Goal: Book appointment/travel/reservation

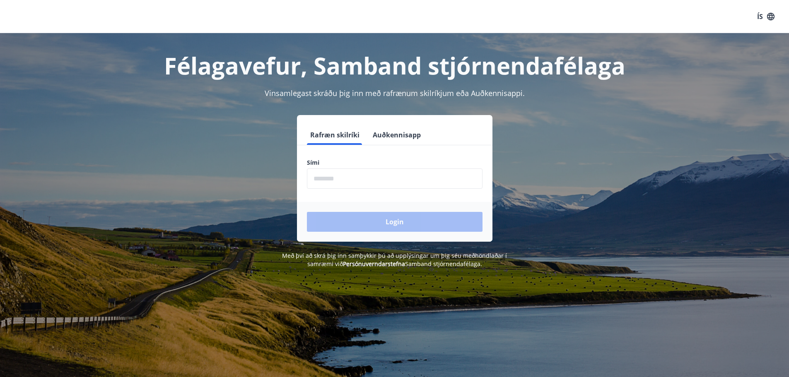
click at [317, 178] on input "phone" at bounding box center [395, 179] width 176 height 20
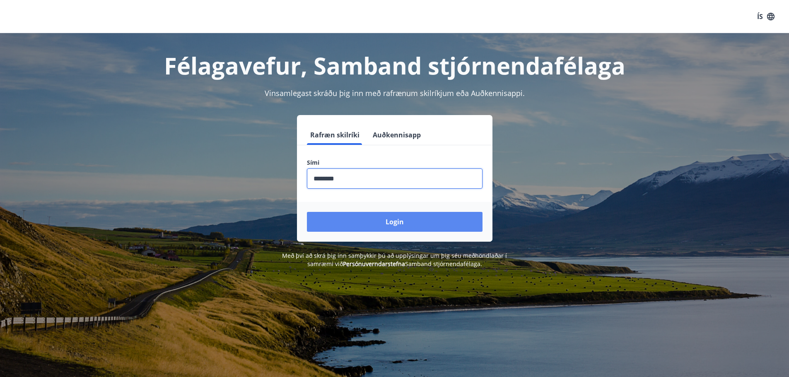
type input "********"
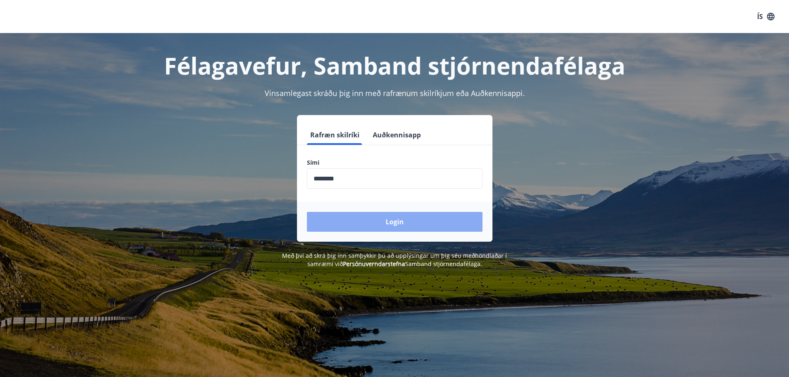
click at [371, 225] on button "Login" at bounding box center [395, 222] width 176 height 20
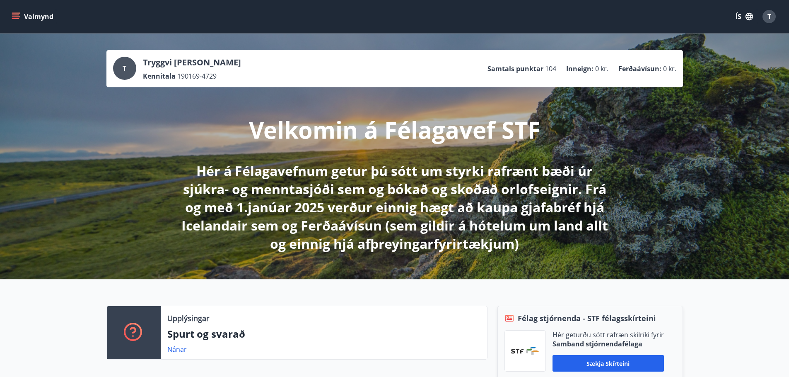
click at [14, 15] on icon "menu" at bounding box center [15, 14] width 7 height 1
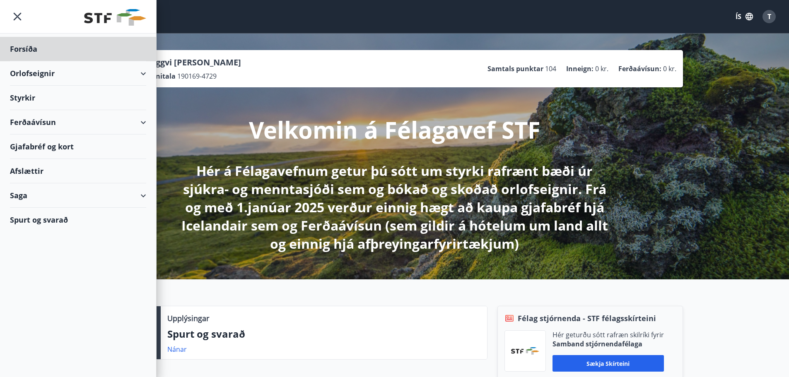
click at [29, 94] on div "Styrkir" at bounding box center [78, 98] width 136 height 24
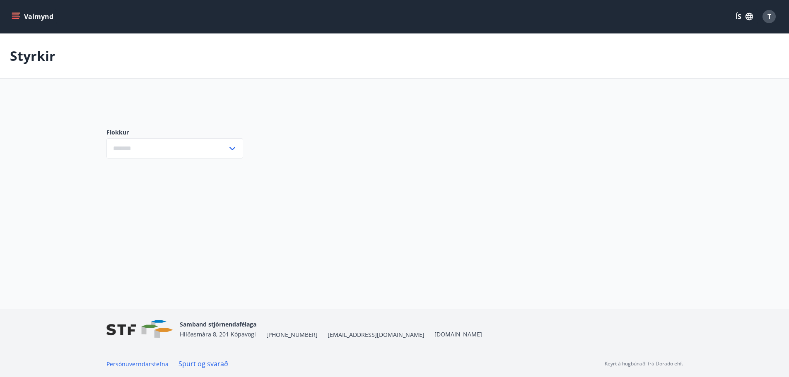
type input "***"
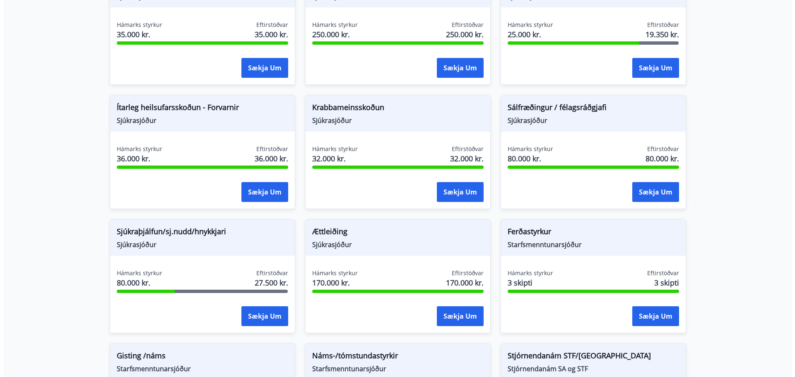
scroll to position [497, 0]
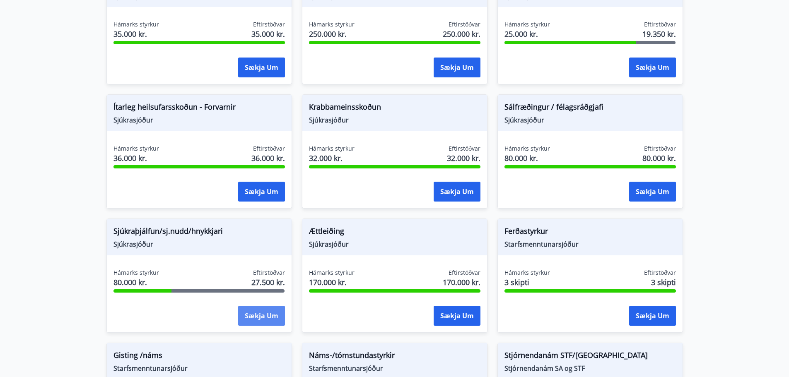
click at [254, 316] on button "Sækja um" at bounding box center [261, 316] width 47 height 20
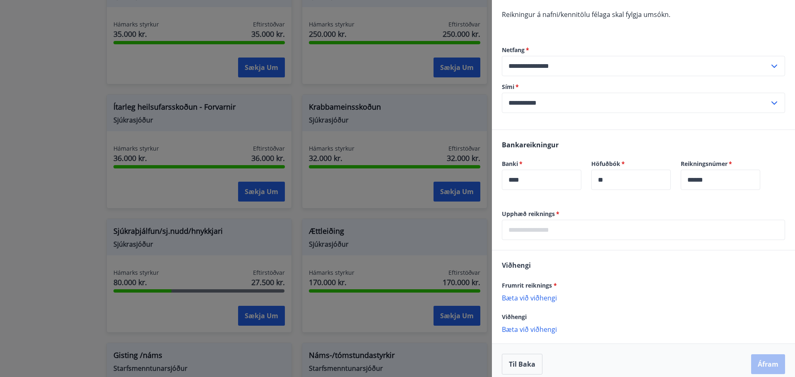
scroll to position [165, 0]
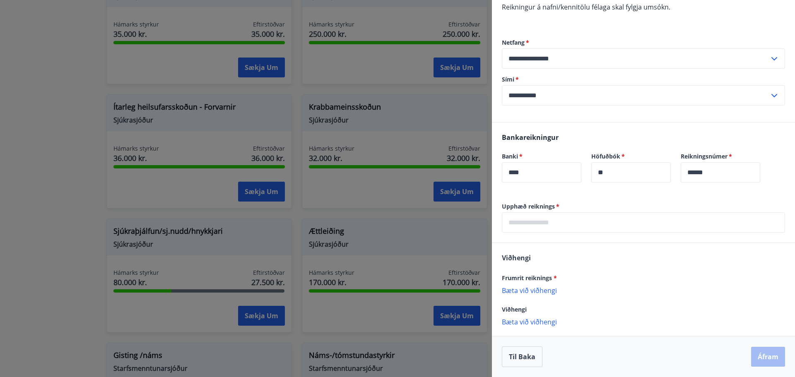
click at [513, 224] on input "text" at bounding box center [643, 222] width 283 height 20
click at [535, 292] on p "Bæta við viðhengi" at bounding box center [643, 290] width 283 height 8
click at [532, 300] on p "Viðhengi er nauðsynlegt!" at bounding box center [643, 299] width 283 height 7
click at [531, 290] on p "Bæta við viðhengi" at bounding box center [643, 290] width 283 height 8
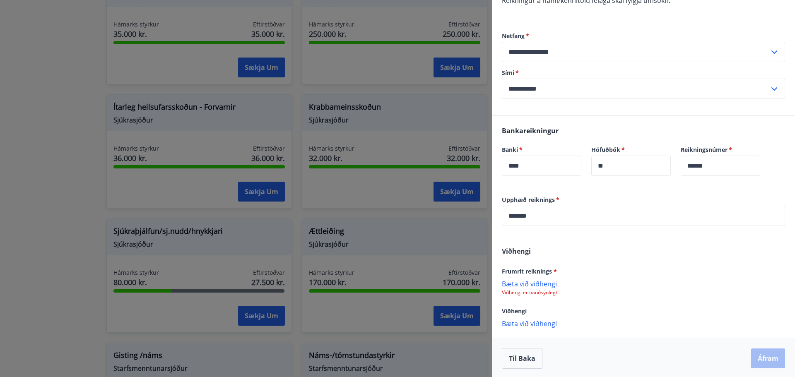
scroll to position [173, 0]
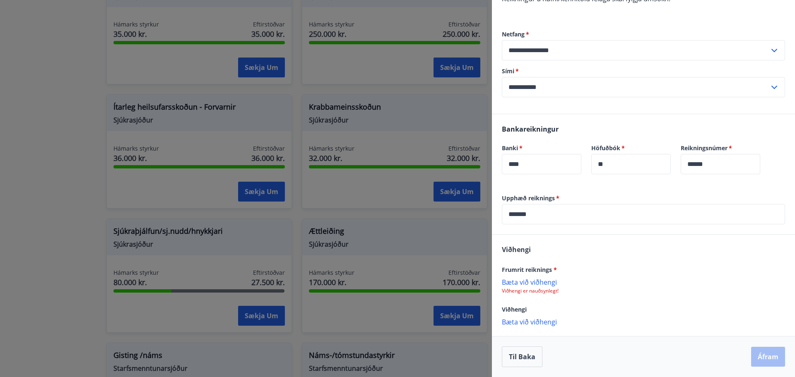
click at [530, 282] on p "Bæta við viðhengi" at bounding box center [643, 282] width 283 height 8
click at [536, 282] on p "Bæta við viðhengi" at bounding box center [643, 282] width 283 height 8
click at [534, 281] on p "Bæta við viðhengi" at bounding box center [643, 282] width 283 height 8
click at [531, 282] on p "Bæta við viðhengi" at bounding box center [643, 282] width 283 height 8
click at [760, 356] on button "Áfram" at bounding box center [768, 358] width 34 height 20
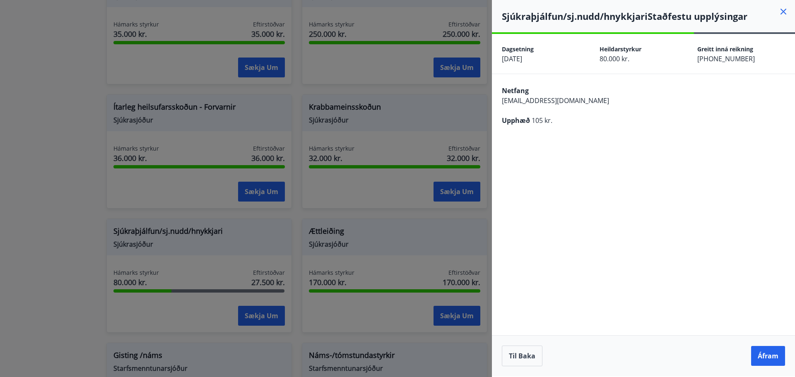
scroll to position [0, 0]
click at [527, 357] on button "Til baka" at bounding box center [522, 356] width 41 height 21
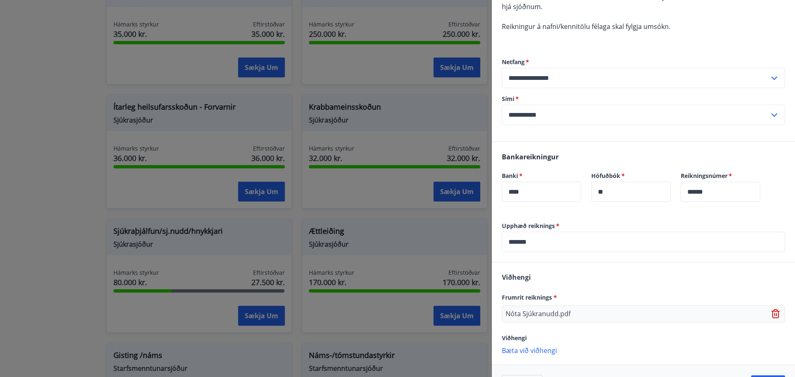
scroll to position [166, 0]
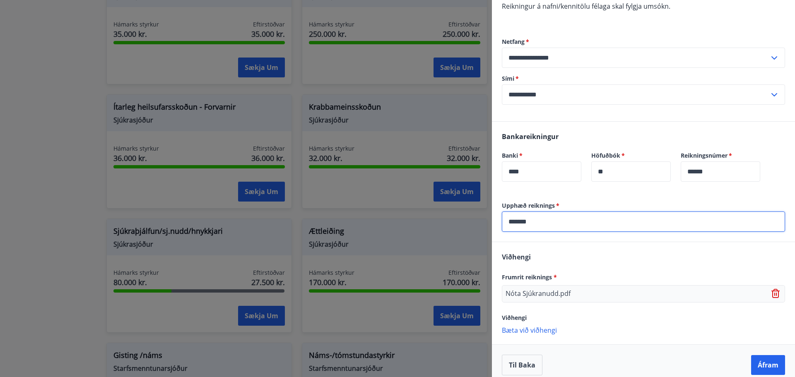
click at [533, 221] on input "*******" at bounding box center [643, 222] width 283 height 20
drag, startPoint x: 509, startPoint y: 223, endPoint x: 546, endPoint y: 224, distance: 37.3
click at [546, 224] on input "*******" at bounding box center [643, 222] width 283 height 20
type input "******"
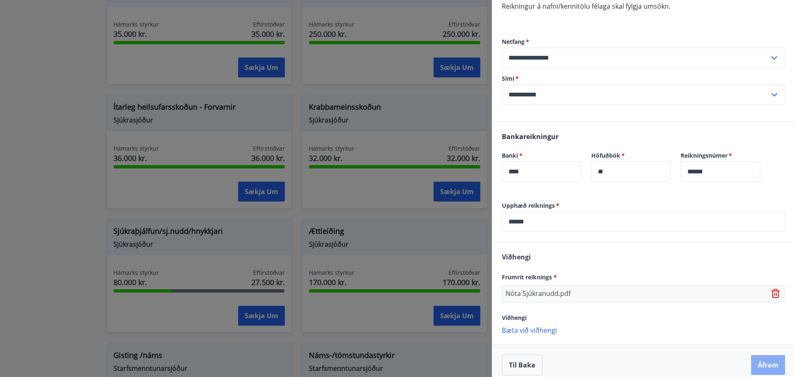
click at [766, 364] on button "Áfram" at bounding box center [768, 365] width 34 height 20
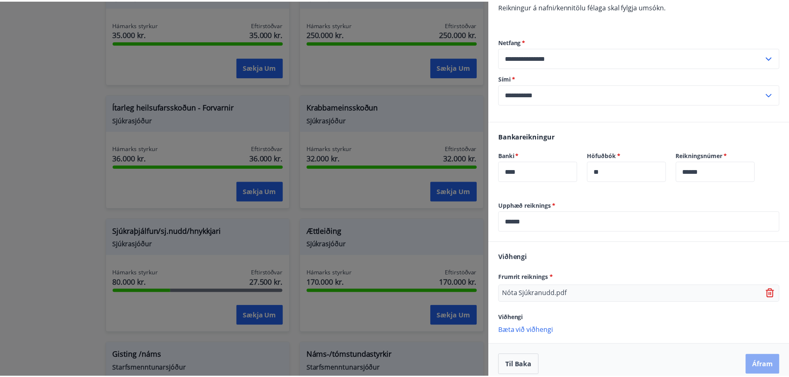
scroll to position [0, 0]
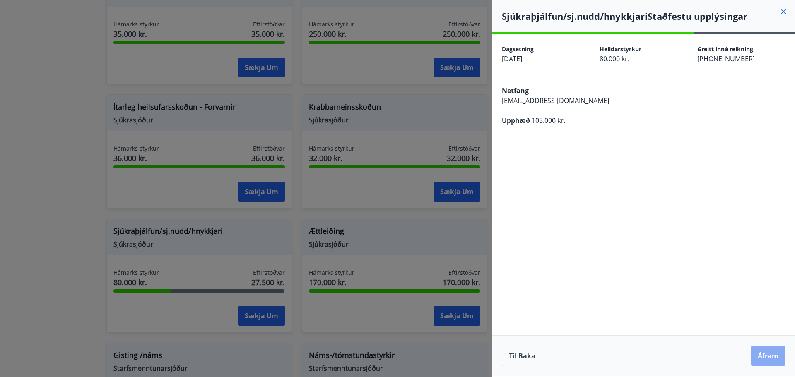
click at [766, 352] on button "Áfram" at bounding box center [768, 356] width 34 height 20
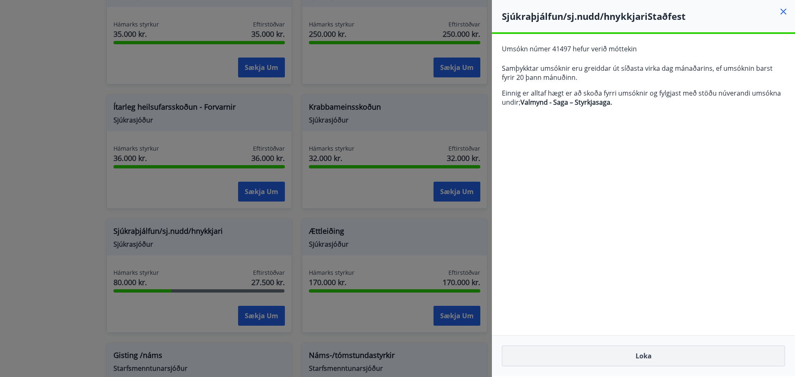
click at [636, 358] on button "Loka" at bounding box center [643, 356] width 283 height 21
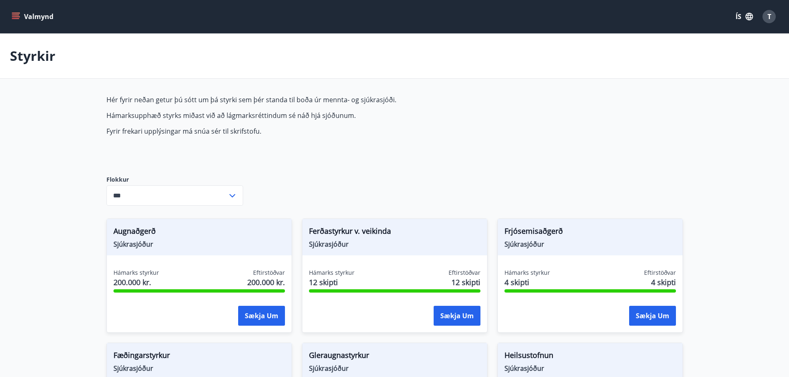
click at [14, 15] on icon "menu" at bounding box center [15, 14] width 7 height 1
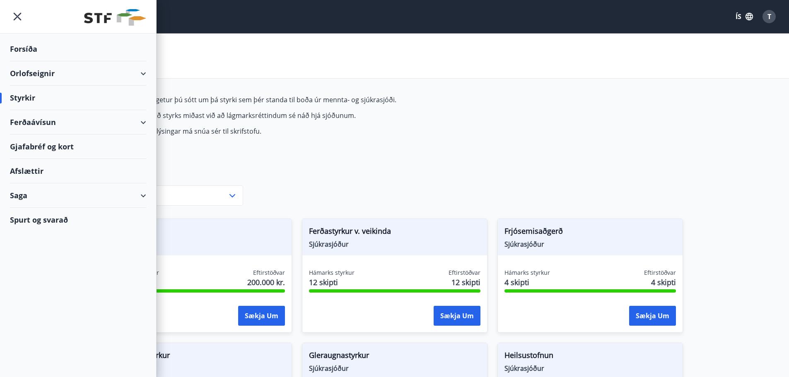
click at [138, 193] on div "Saga" at bounding box center [78, 195] width 136 height 24
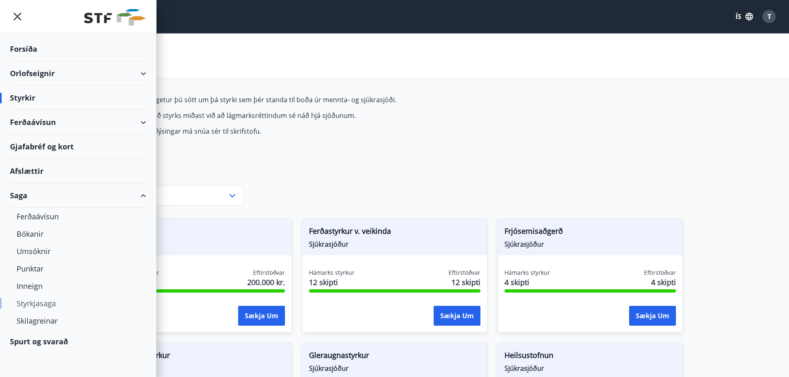
click at [36, 304] on div "Styrkjasaga" at bounding box center [78, 303] width 123 height 17
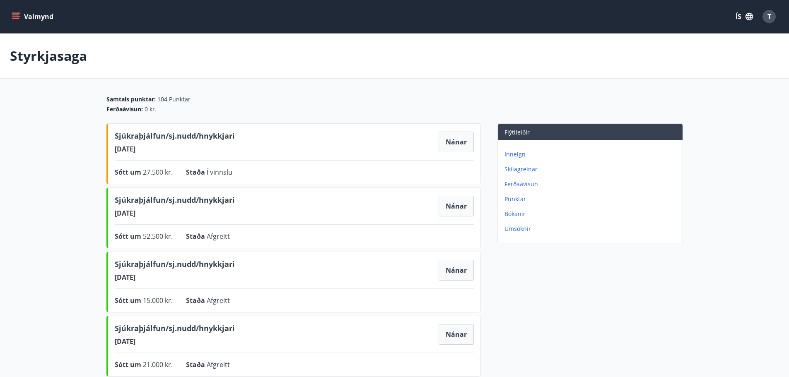
click at [514, 200] on p "Punktar" at bounding box center [591, 199] width 175 height 8
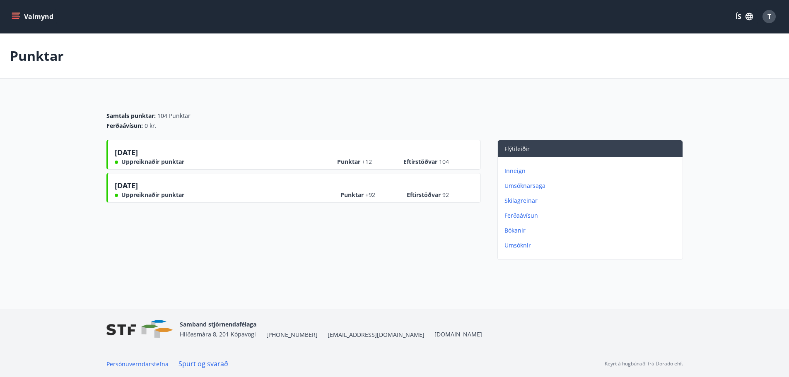
click at [14, 14] on icon "menu" at bounding box center [15, 14] width 7 height 1
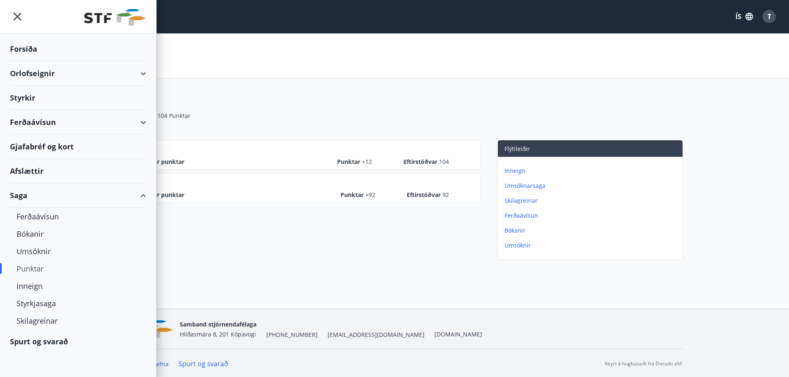
click at [48, 74] on div "Orlofseignir" at bounding box center [78, 73] width 136 height 24
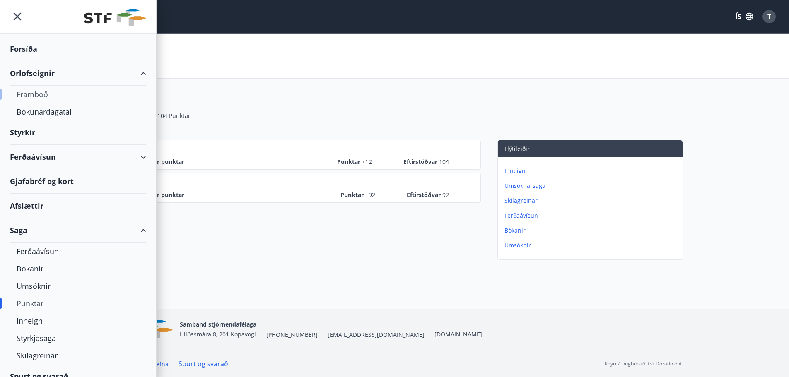
click at [41, 94] on div "Framboð" at bounding box center [78, 94] width 123 height 17
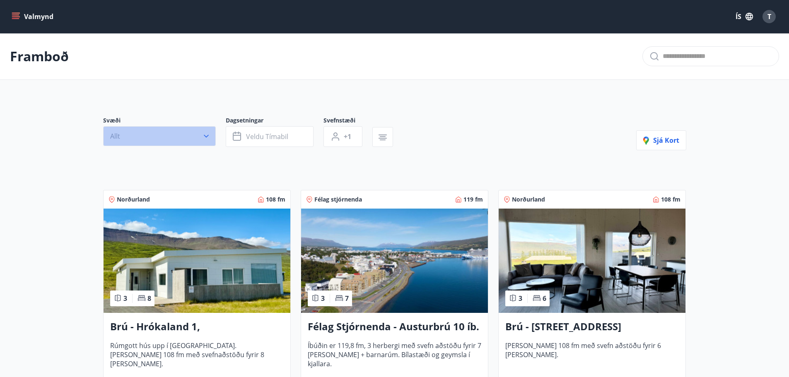
click at [205, 136] on icon "button" at bounding box center [206, 136] width 5 height 3
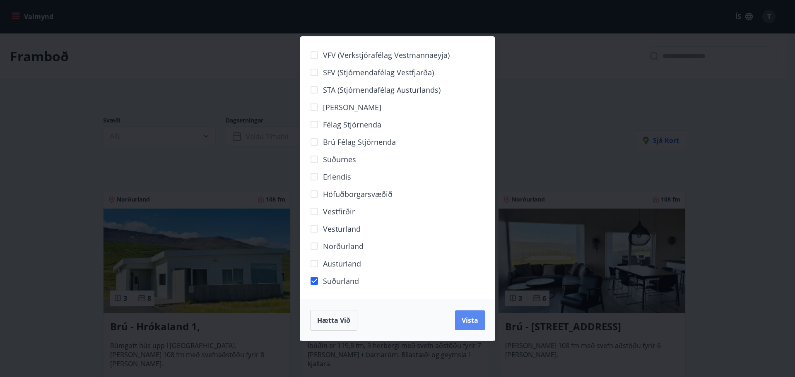
click at [464, 320] on span "Vista" at bounding box center [470, 320] width 17 height 9
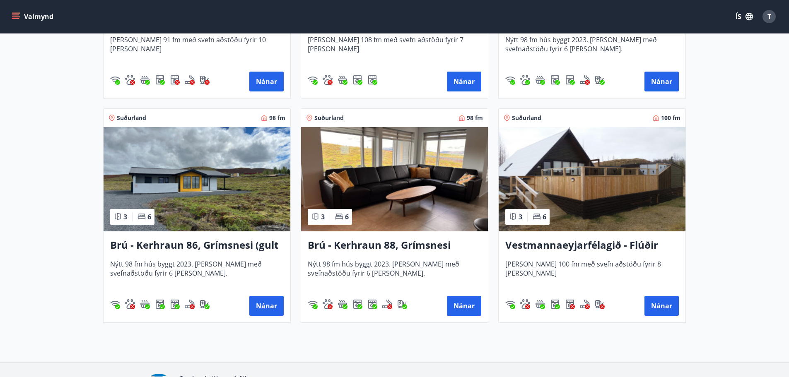
scroll to position [340, 0]
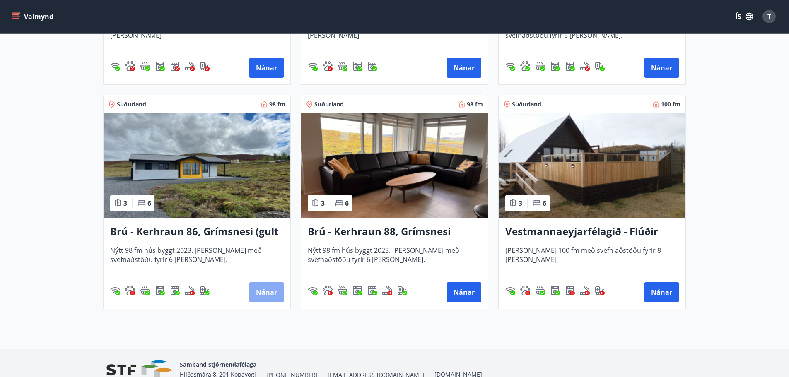
click at [266, 293] on button "Nánar" at bounding box center [266, 292] width 34 height 20
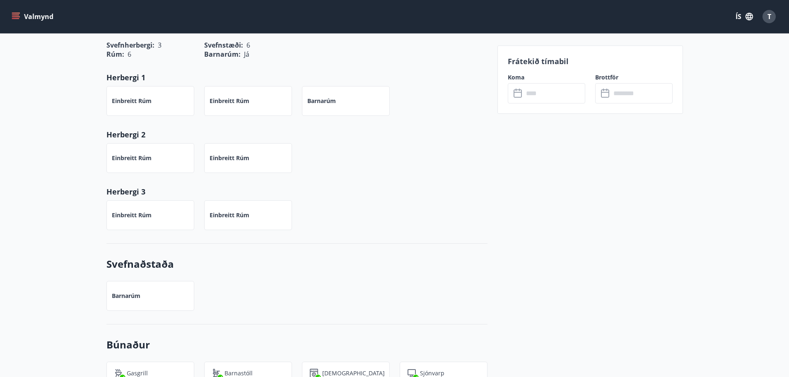
scroll to position [524, 0]
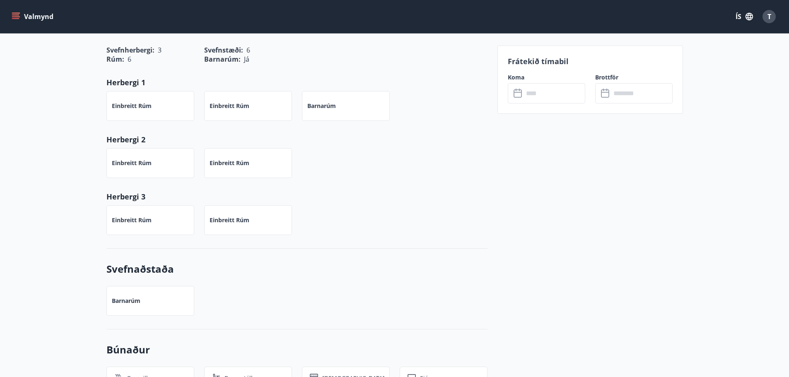
click at [536, 96] on input "text" at bounding box center [554, 93] width 62 height 20
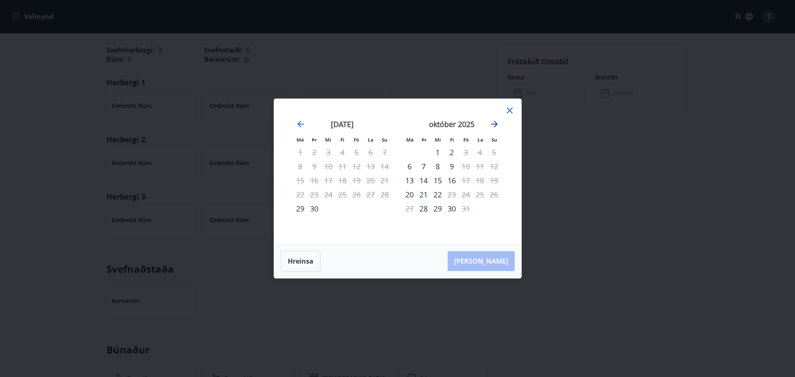
click at [493, 124] on icon "Move forward to switch to the next month." at bounding box center [494, 124] width 7 height 7
click at [494, 124] on icon "Move forward to switch to the next month." at bounding box center [494, 124] width 7 height 7
click at [497, 124] on icon "Move forward to switch to the next month." at bounding box center [494, 124] width 7 height 7
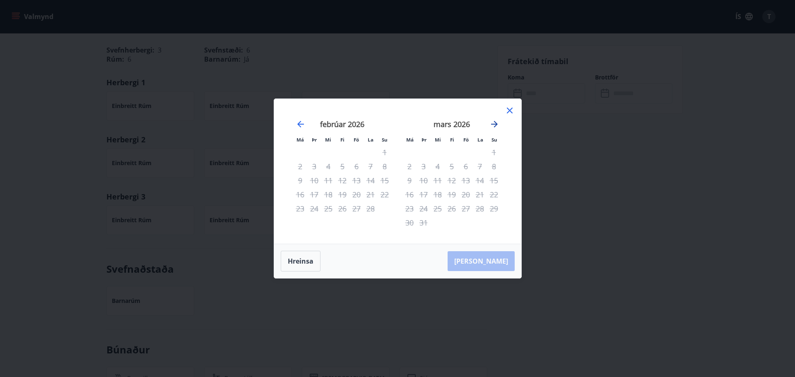
click at [497, 124] on icon "Move forward to switch to the next month." at bounding box center [494, 124] width 7 height 7
click at [301, 123] on icon "Move backward to switch to the previous month." at bounding box center [301, 124] width 10 height 10
click at [509, 110] on icon at bounding box center [510, 111] width 6 height 6
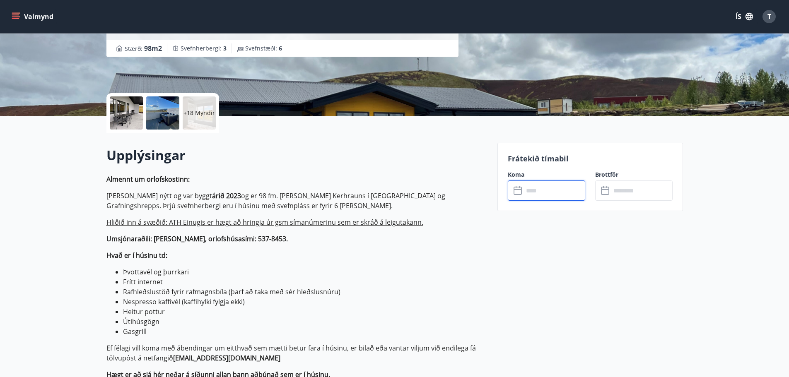
scroll to position [0, 0]
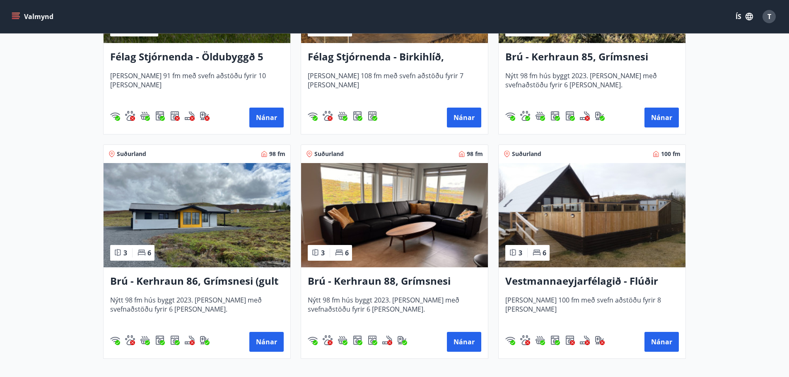
scroll to position [331, 0]
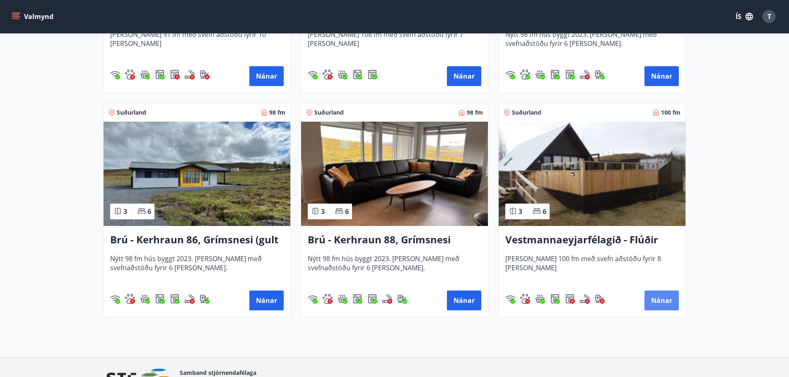
click at [661, 299] on button "Nánar" at bounding box center [661, 301] width 34 height 20
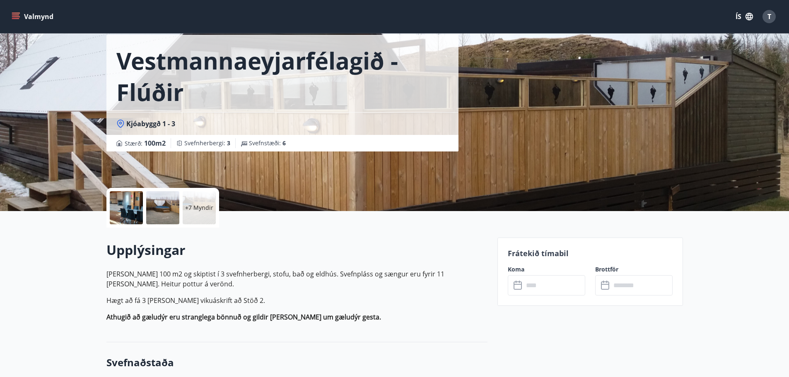
scroll to position [24, 0]
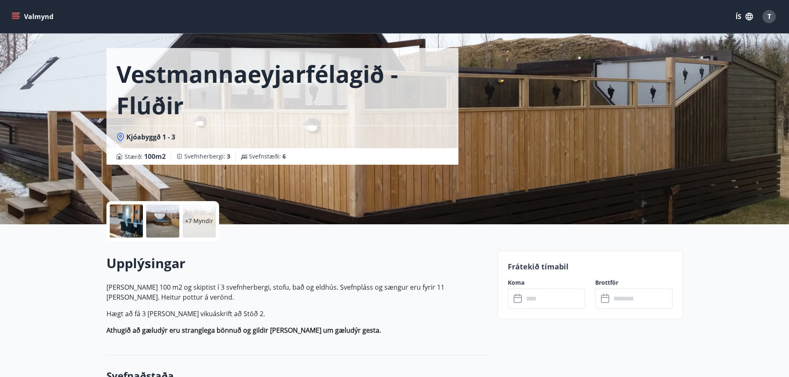
click at [535, 299] on input "text" at bounding box center [554, 299] width 62 height 20
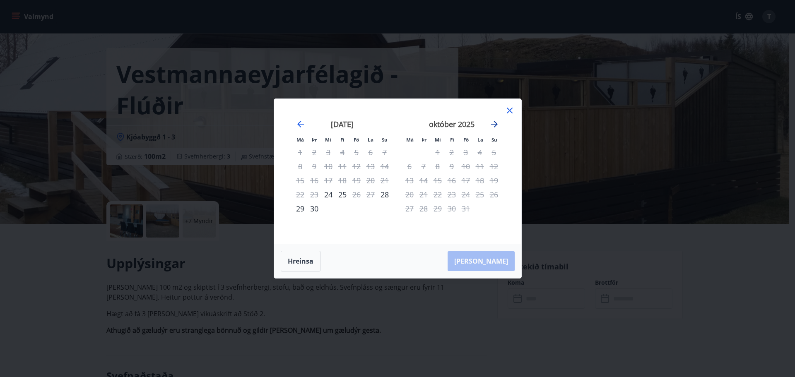
click at [495, 122] on icon "Move forward to switch to the next month." at bounding box center [494, 124] width 7 height 7
click at [495, 123] on icon "Move forward to switch to the next month." at bounding box center [494, 124] width 7 height 7
click at [510, 110] on icon at bounding box center [510, 111] width 6 height 6
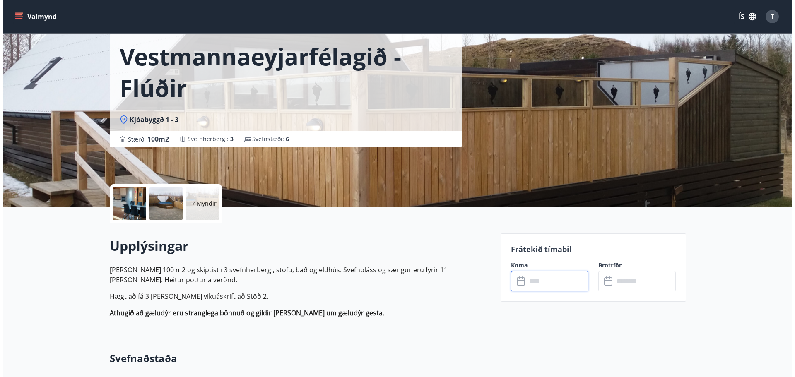
scroll to position [0, 0]
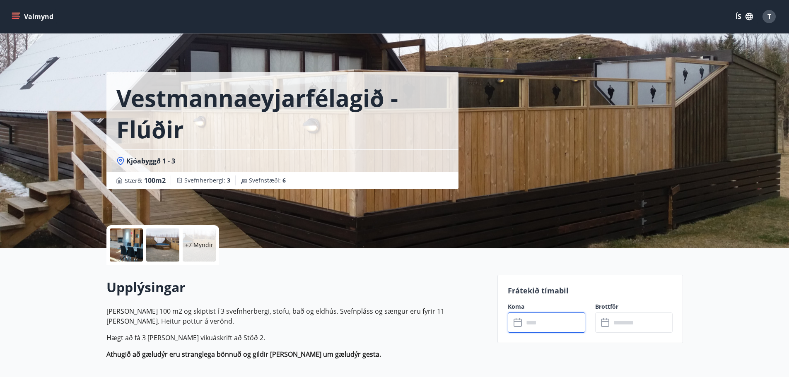
click at [133, 243] on div at bounding box center [126, 245] width 33 height 33
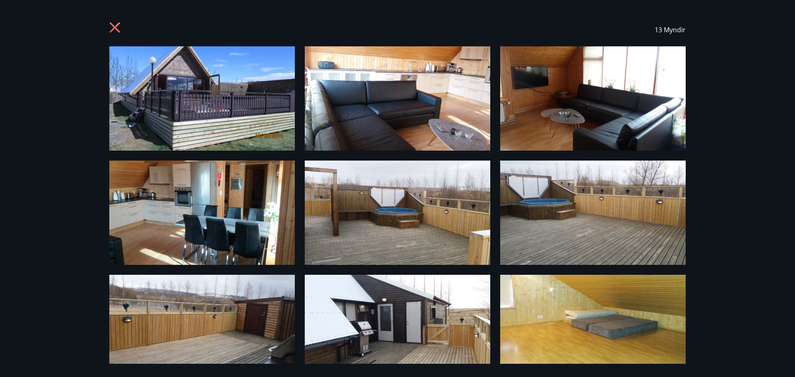
click at [114, 28] on icon at bounding box center [115, 27] width 10 height 10
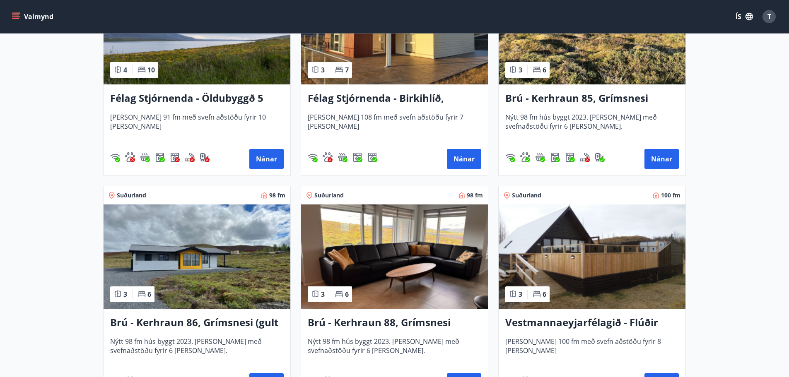
scroll to position [290, 0]
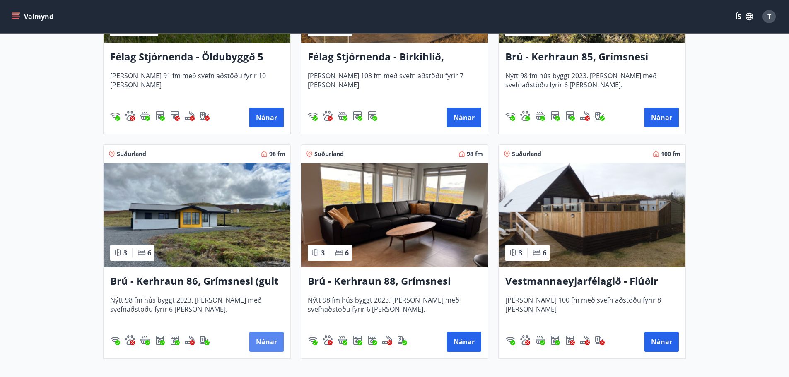
click at [262, 343] on button "Nánar" at bounding box center [266, 342] width 34 height 20
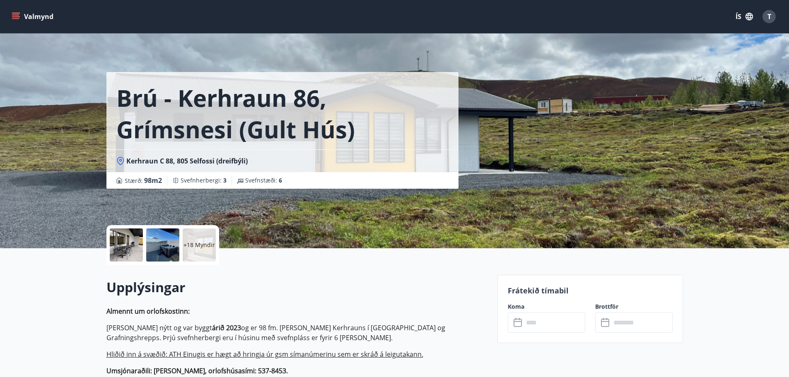
click at [132, 248] on div at bounding box center [126, 245] width 33 height 33
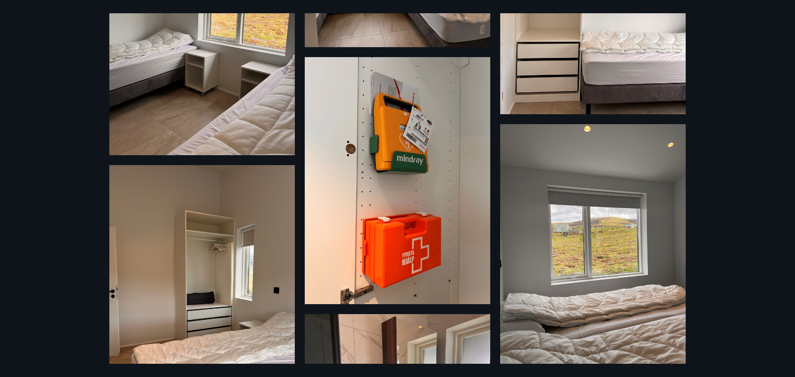
scroll to position [688, 0]
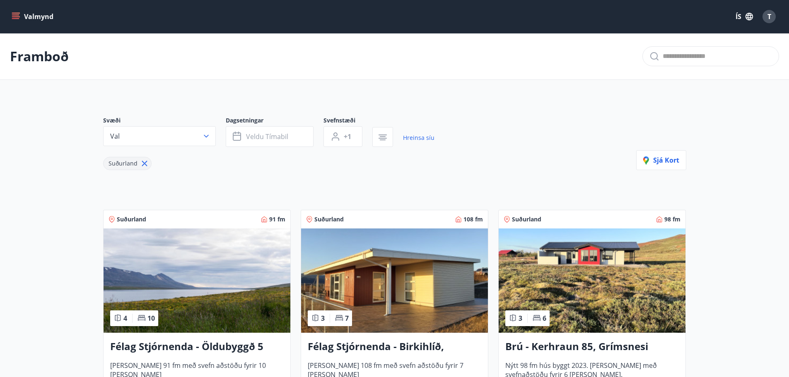
click at [19, 16] on icon "menu" at bounding box center [16, 16] width 8 height 8
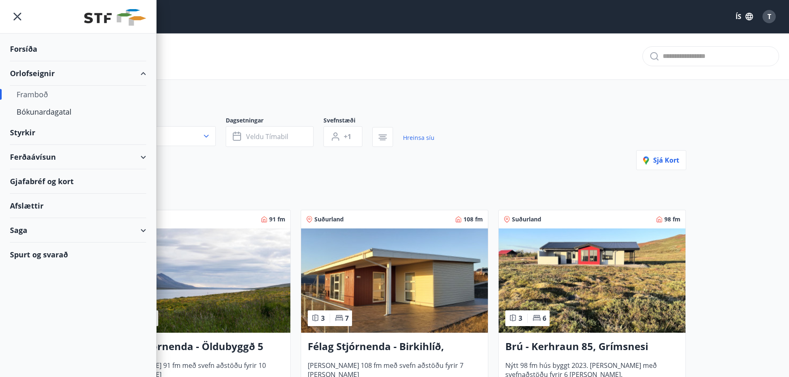
click at [737, 16] on button "ÍS" at bounding box center [744, 16] width 27 height 15
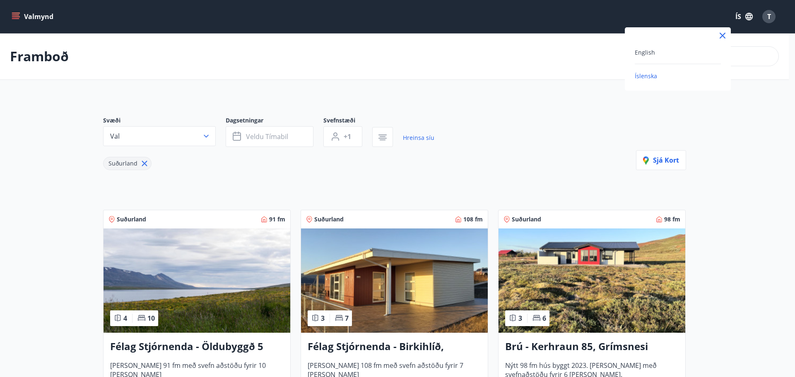
click at [769, 15] on div at bounding box center [397, 188] width 795 height 377
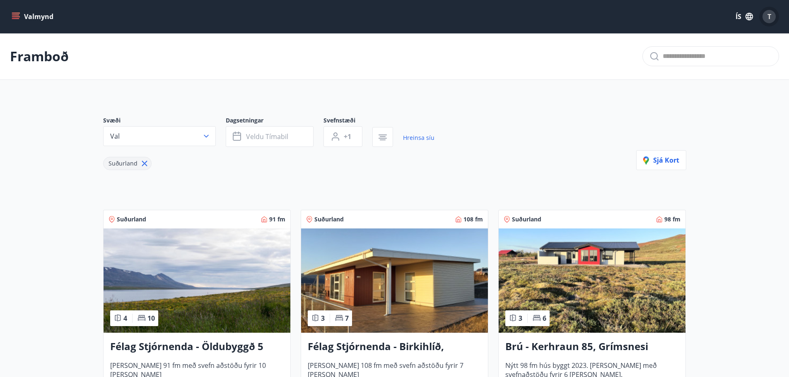
click at [769, 15] on span "T" at bounding box center [769, 16] width 4 height 9
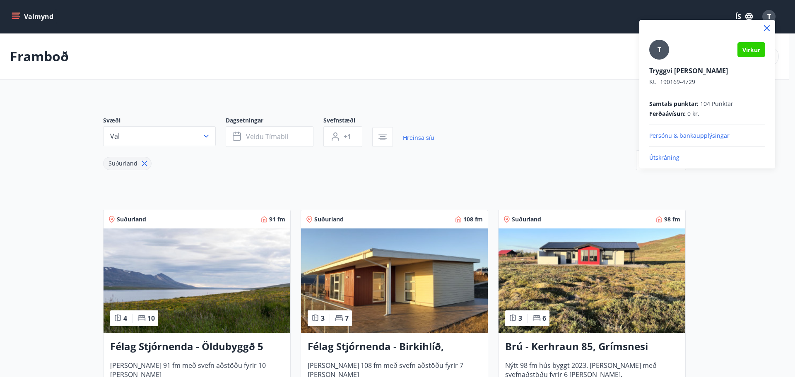
click at [668, 158] on p "Útskráning" at bounding box center [707, 158] width 116 height 8
